Goal: Information Seeking & Learning: Learn about a topic

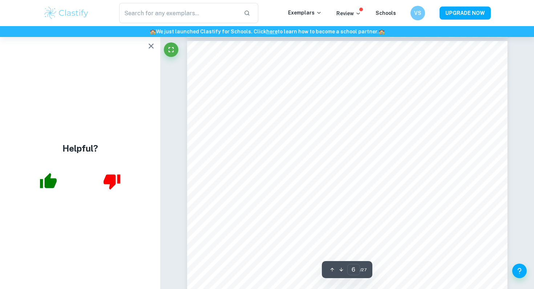
scroll to position [2389, 0]
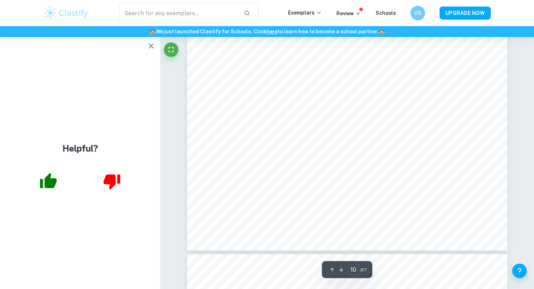
type input "11"
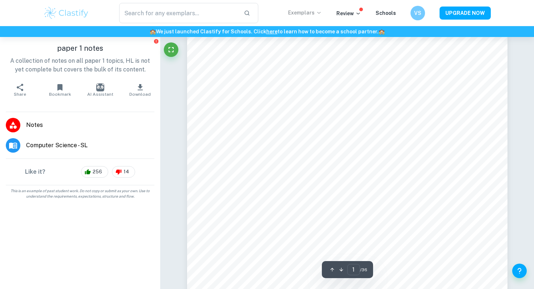
scroll to position [14, 0]
type input "11"
